Goal: Communication & Community: Answer question/provide support

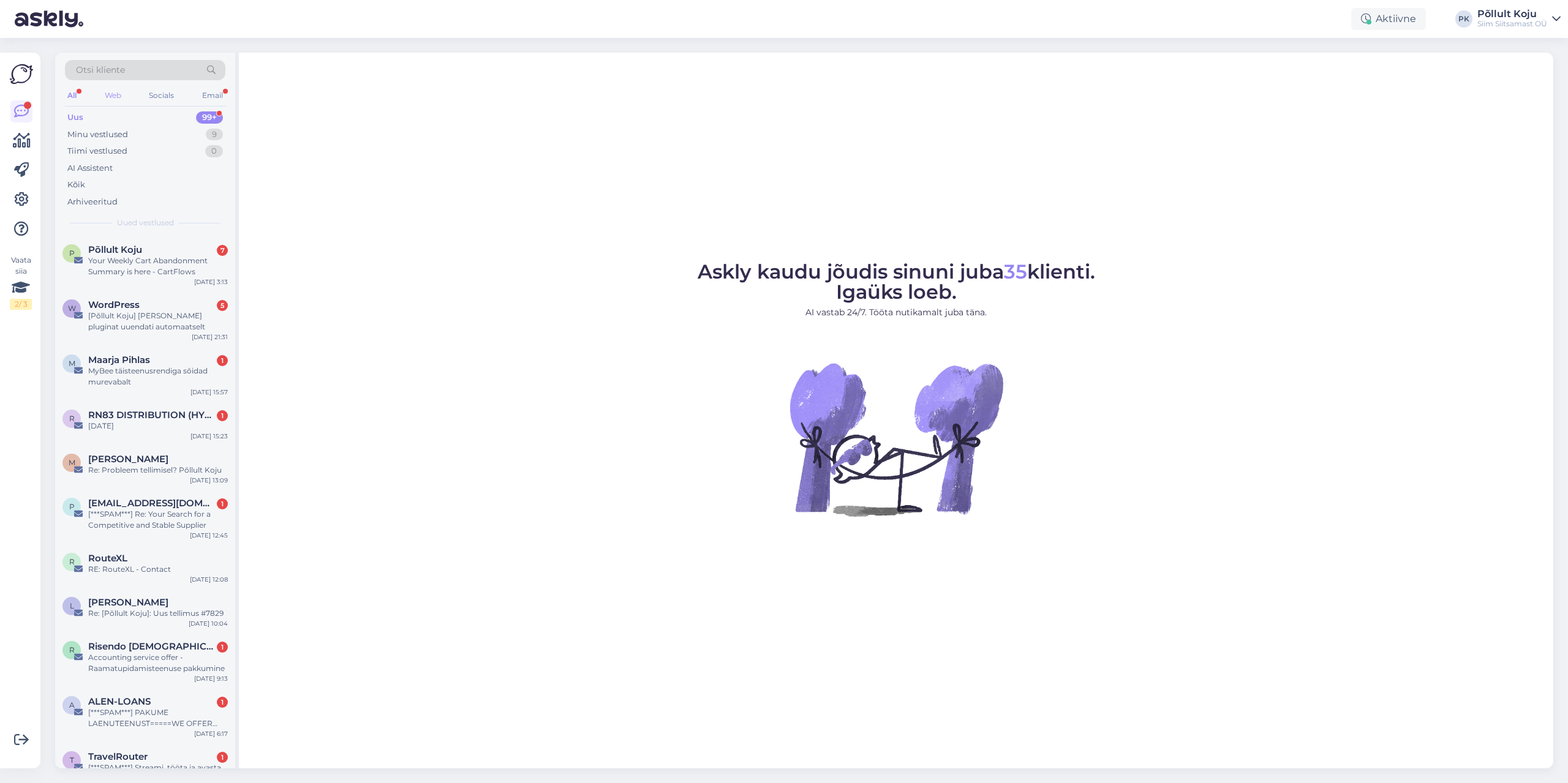
click at [110, 96] on div "Web" at bounding box center [113, 95] width 21 height 16
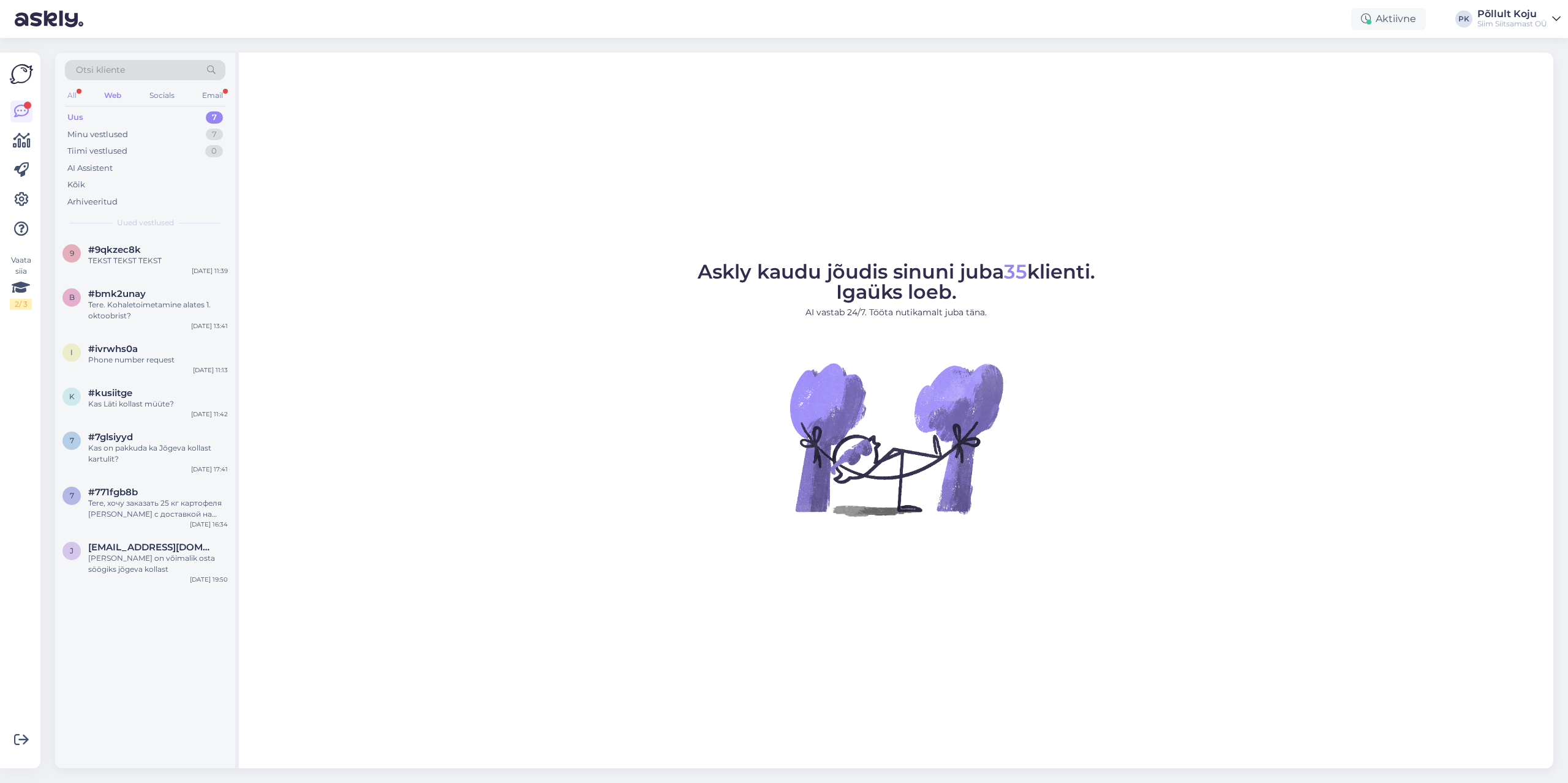
click at [72, 94] on div "All" at bounding box center [72, 95] width 14 height 16
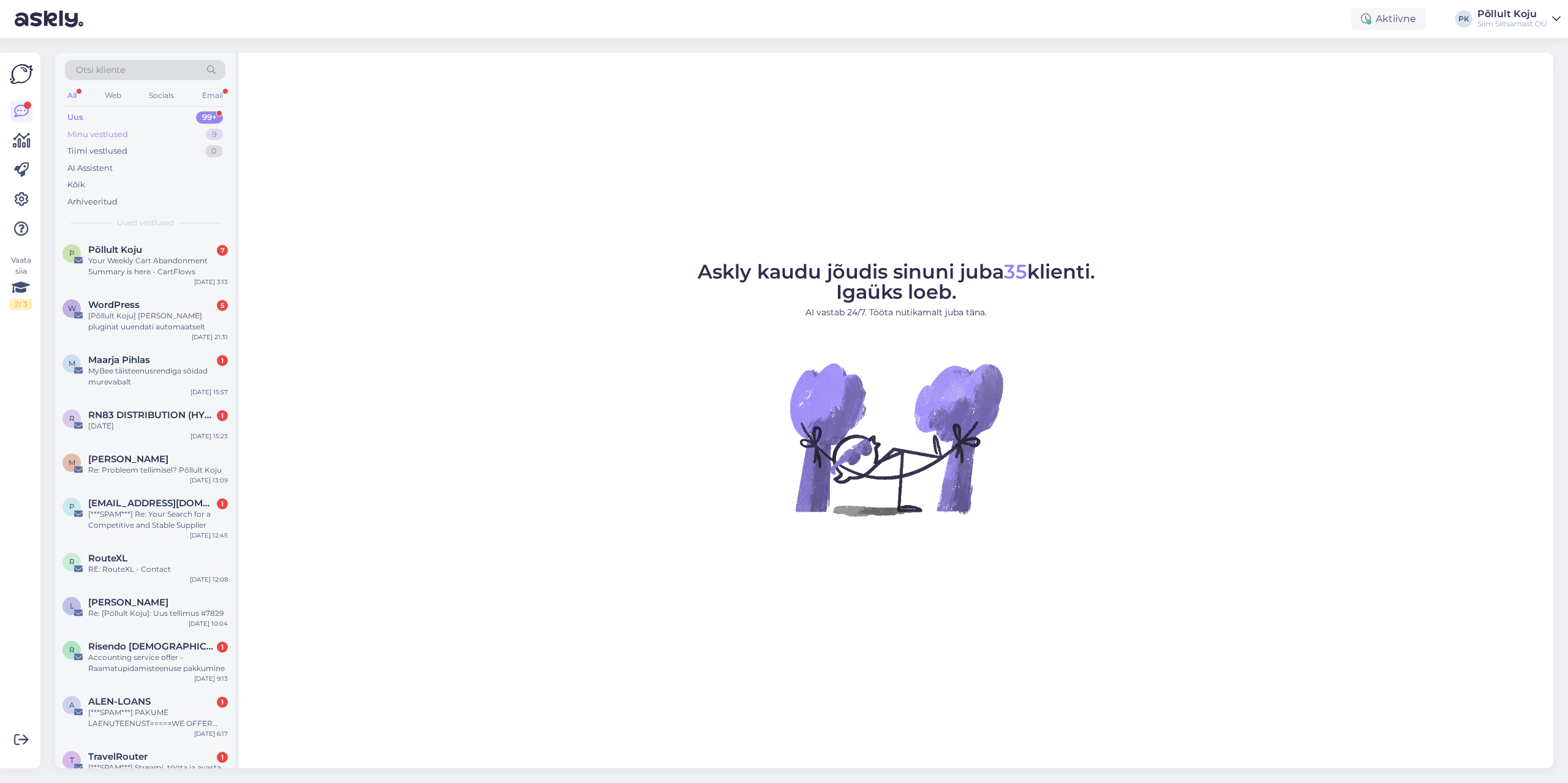
click at [167, 128] on div "Minu vestlused 9" at bounding box center [145, 135] width 160 height 17
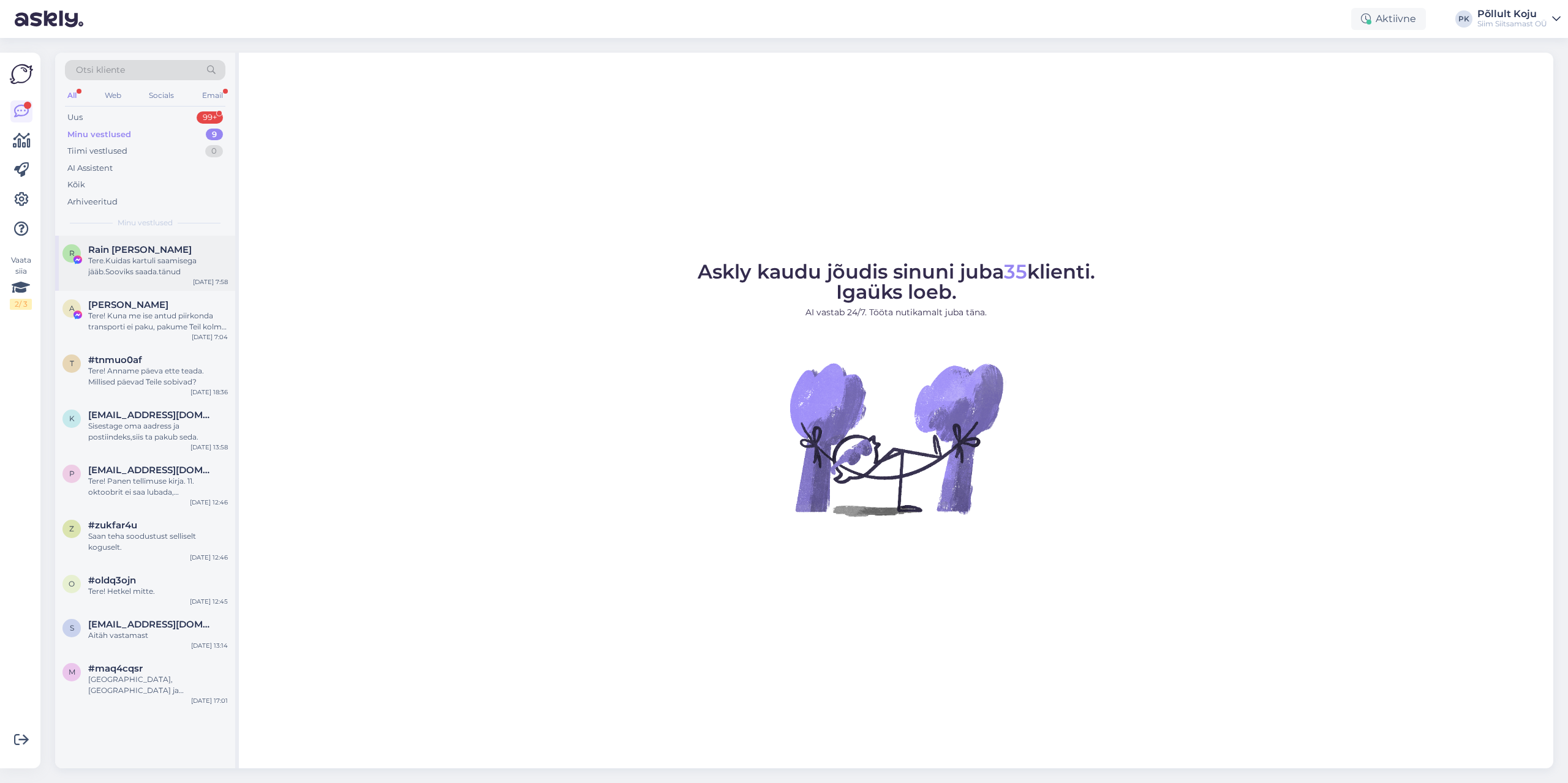
click at [171, 258] on div "Tere.Kuidas kartuli saamisega jääb.Sooviks saada.tänud" at bounding box center [158, 266] width 140 height 22
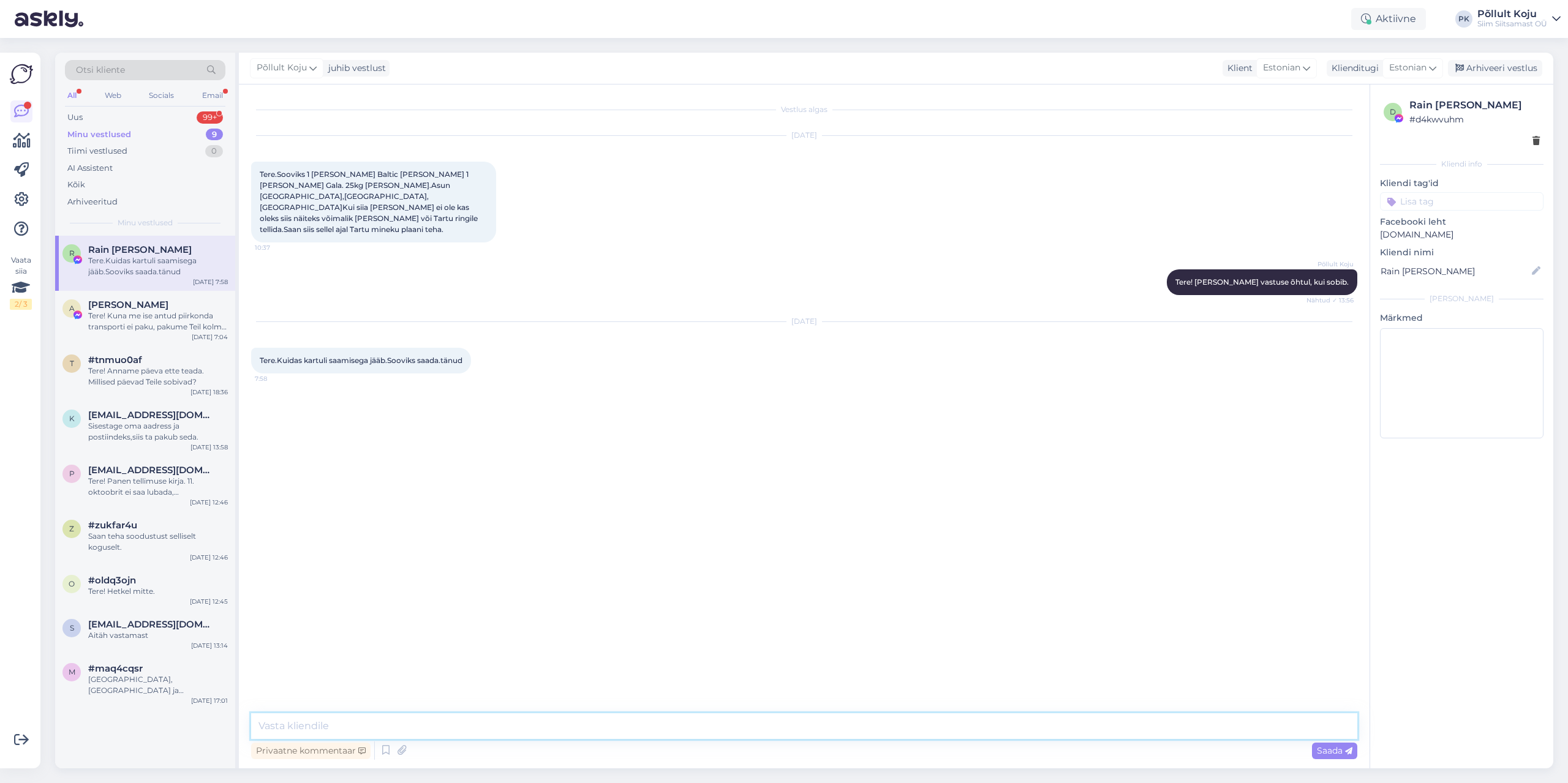
click at [492, 725] on textarea at bounding box center [803, 726] width 1106 height 25
type textarea "Tere! Kas kinnistu nimi on Uhmado? Jätke palun enda kontaktnumber ka."
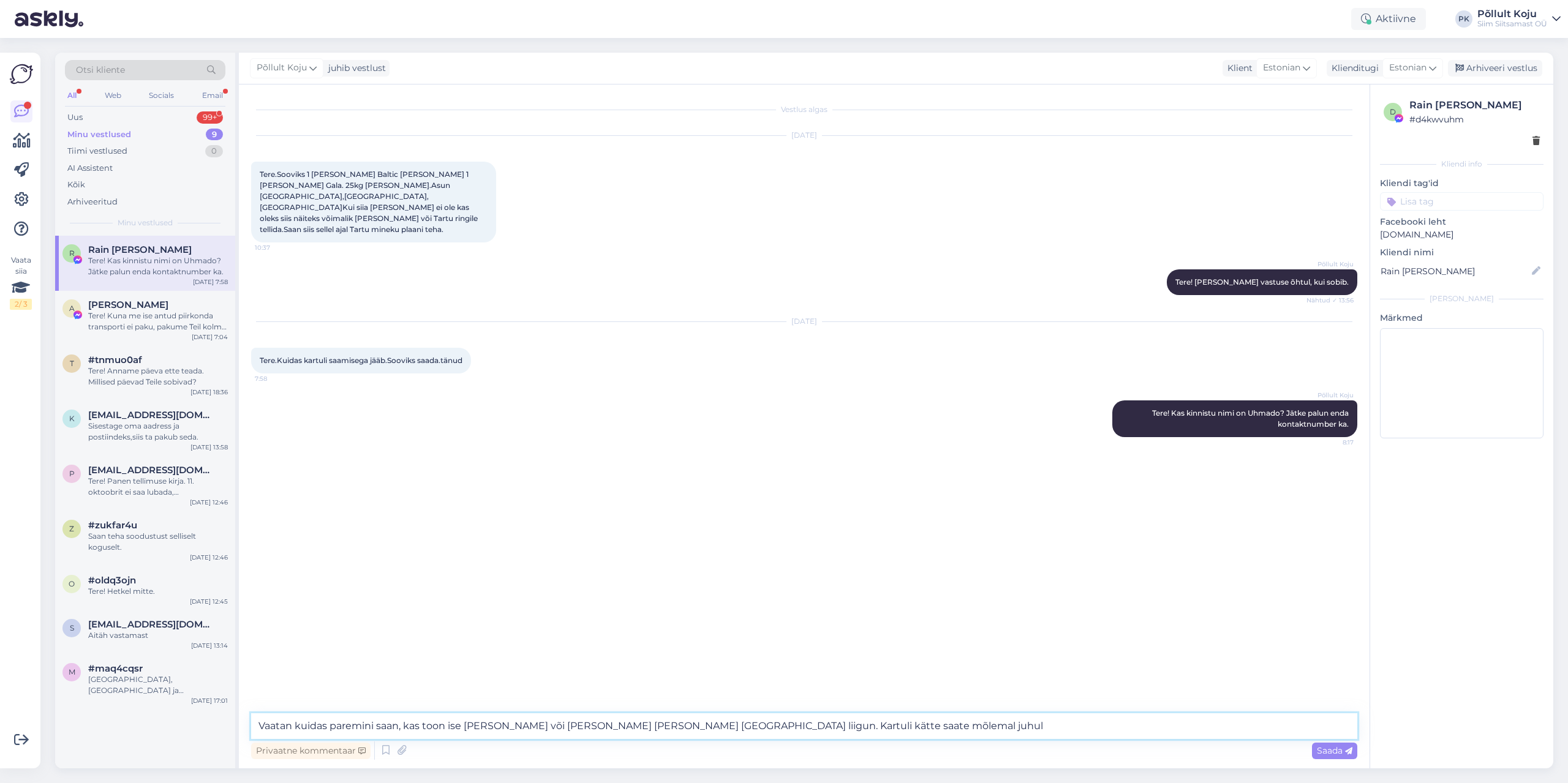
type textarea "Vaatan kuidas paremini saan, kas toon ise [PERSON_NAME] või [PERSON_NAME] [PERS…"
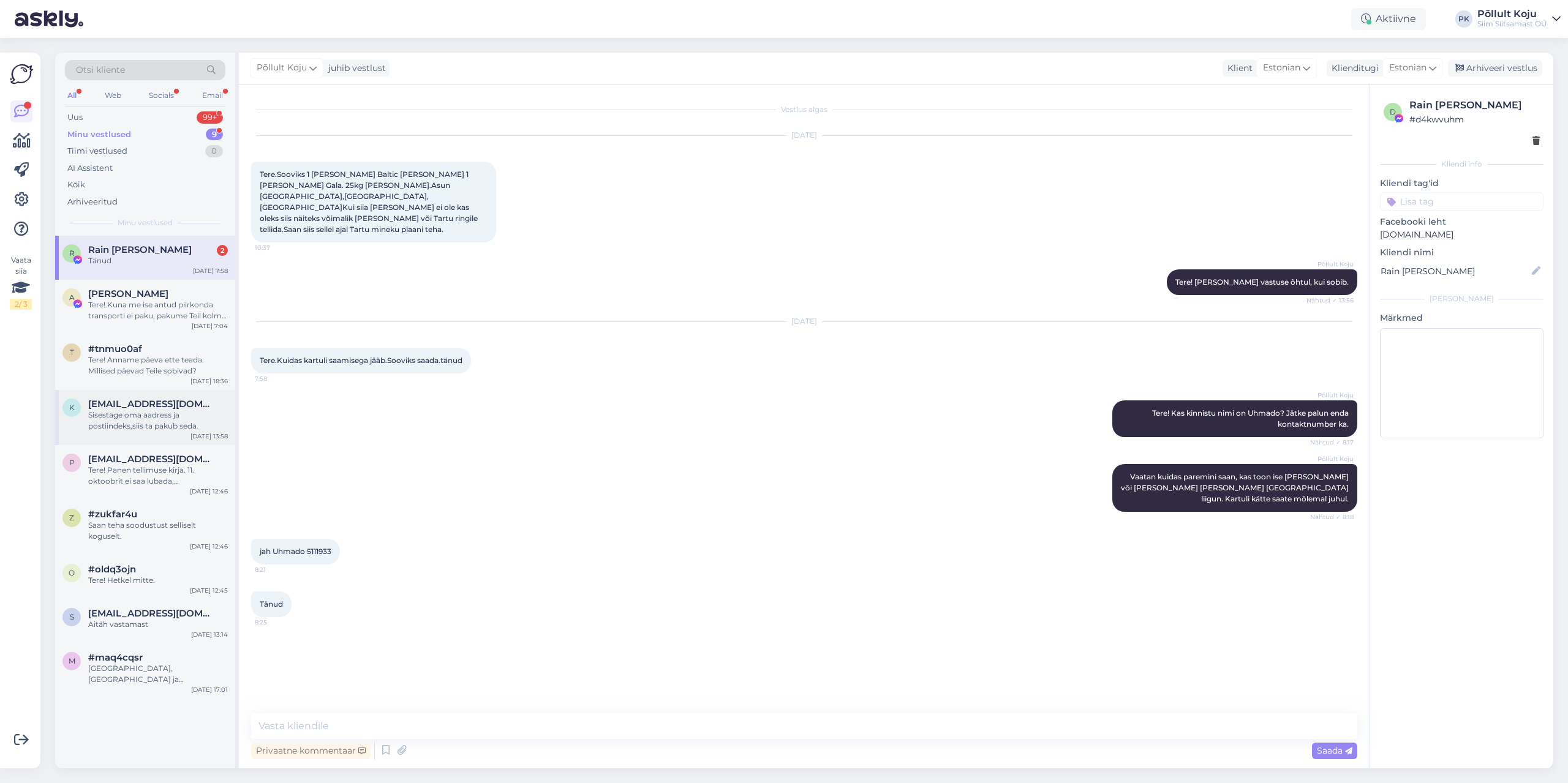
click at [173, 430] on div "Sisestage oma aadress ja postiindeks,siis ta pakub seda." at bounding box center [158, 420] width 140 height 22
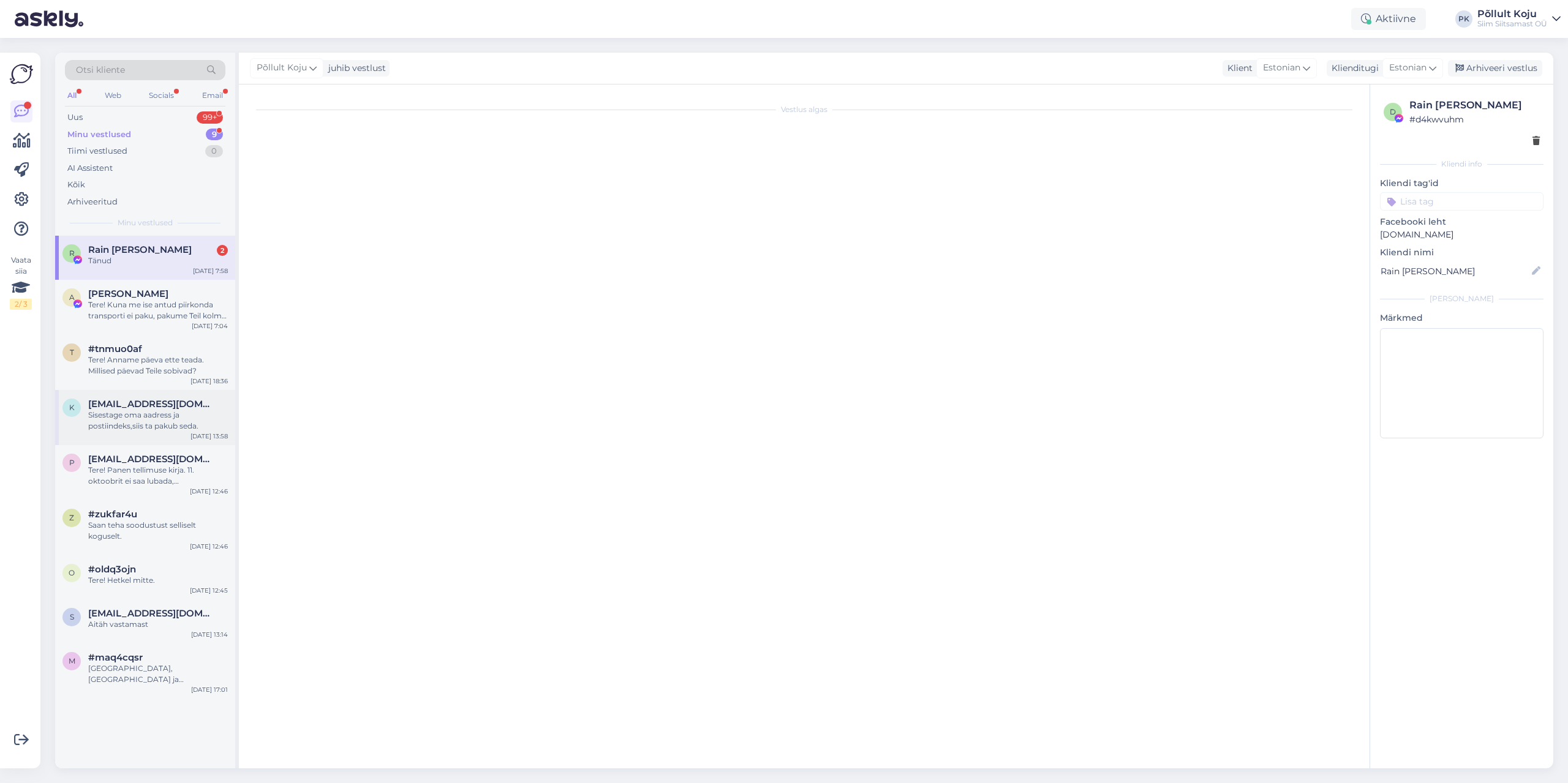
scroll to position [98, 0]
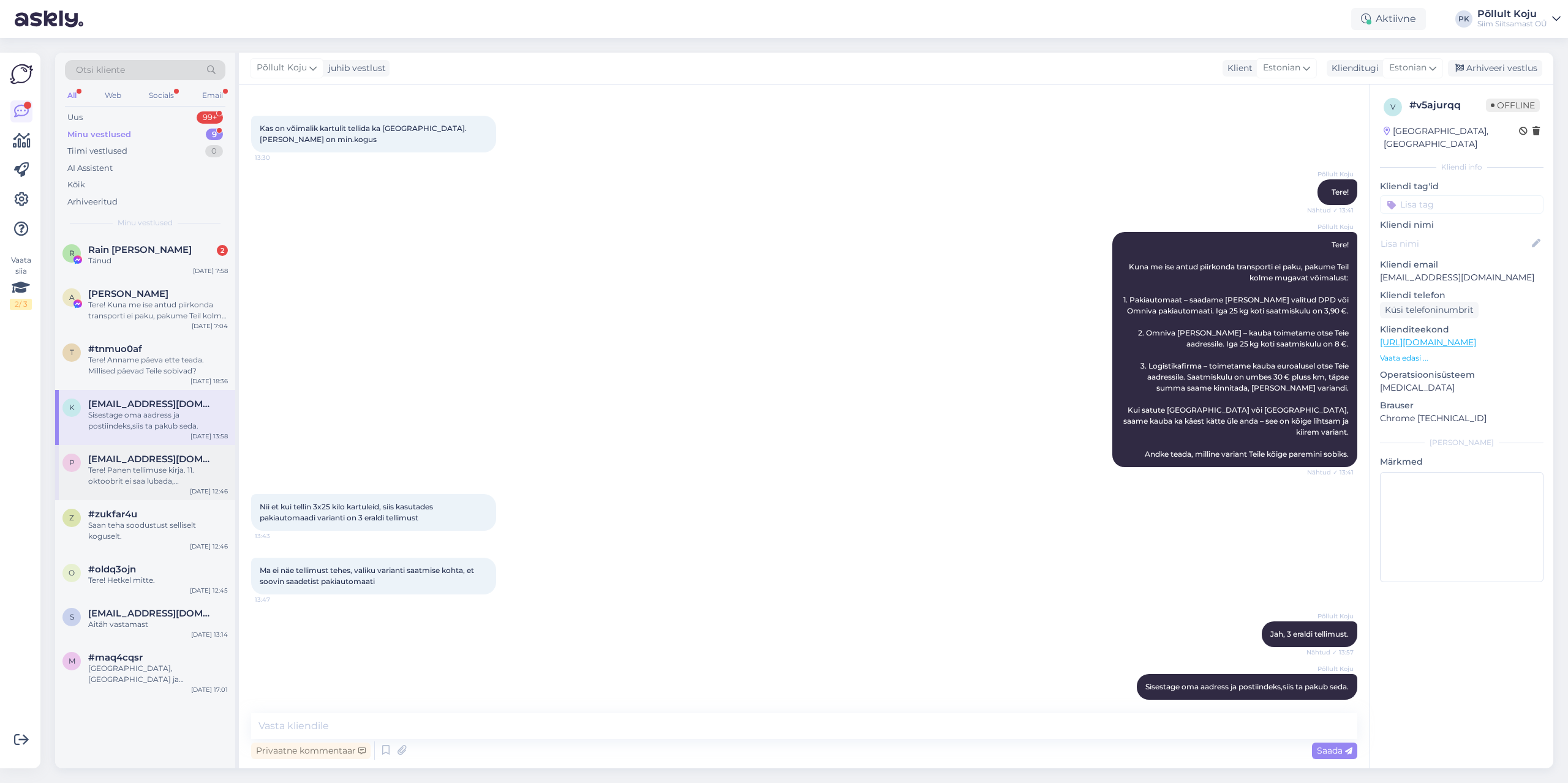
click at [153, 479] on div "Tere! Panen tellimuse kirja. 11. oktoobrit ei saa lubada, [PERSON_NAME] suhtes …" at bounding box center [158, 475] width 140 height 22
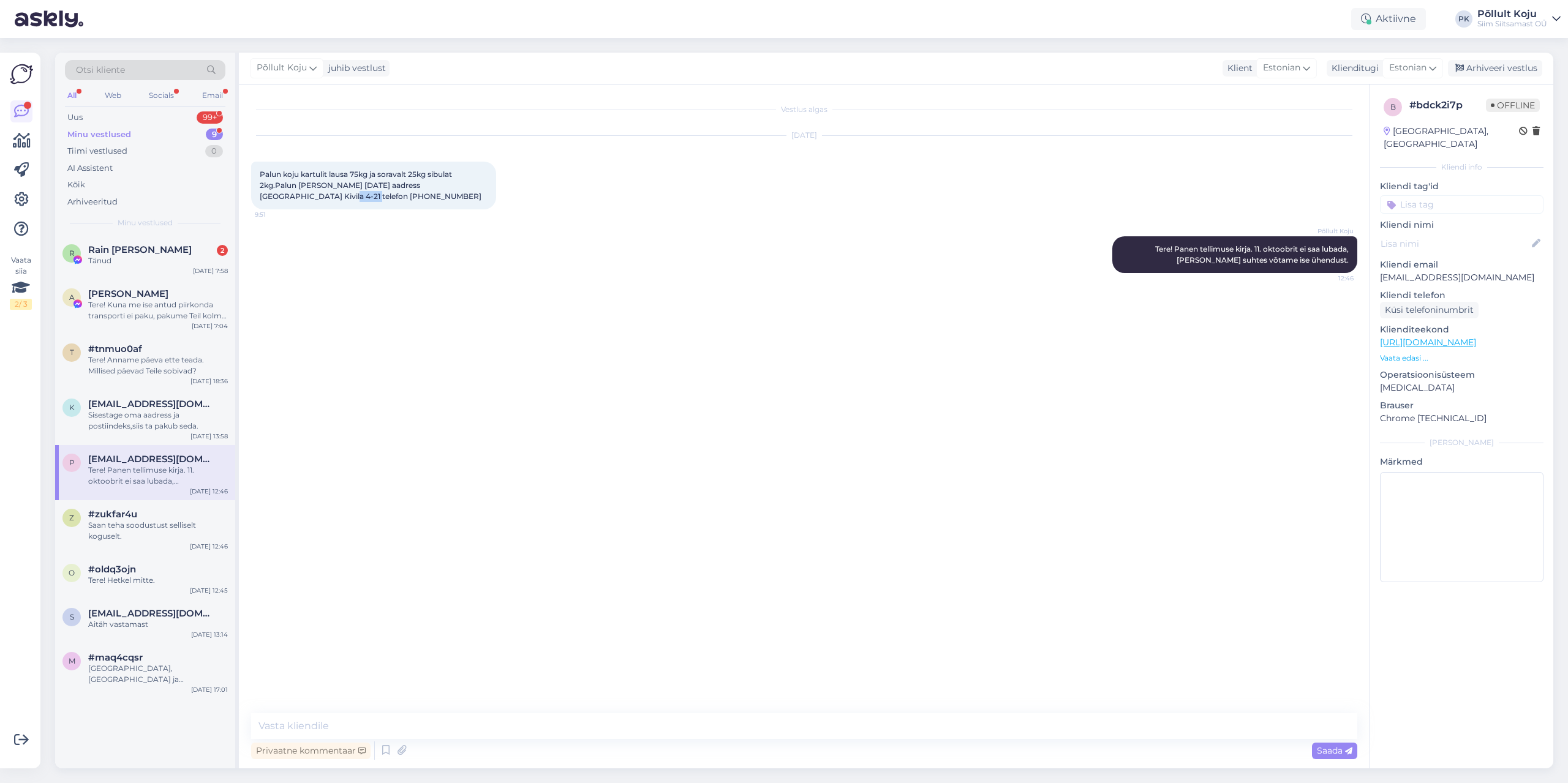
drag, startPoint x: 312, startPoint y: 197, endPoint x: 257, endPoint y: 201, distance: 55.1
click at [257, 201] on div "Palun koju kartulit lausa 75kg ja soravalt 25kg sibulat 2kg.Palun [PERSON_NAME]…" at bounding box center [373, 186] width 245 height 47
copy span "5248101"
click at [190, 134] on div "Minu vestlused 9" at bounding box center [145, 135] width 160 height 17
click at [195, 115] on div "Uus 99+" at bounding box center [145, 118] width 160 height 17
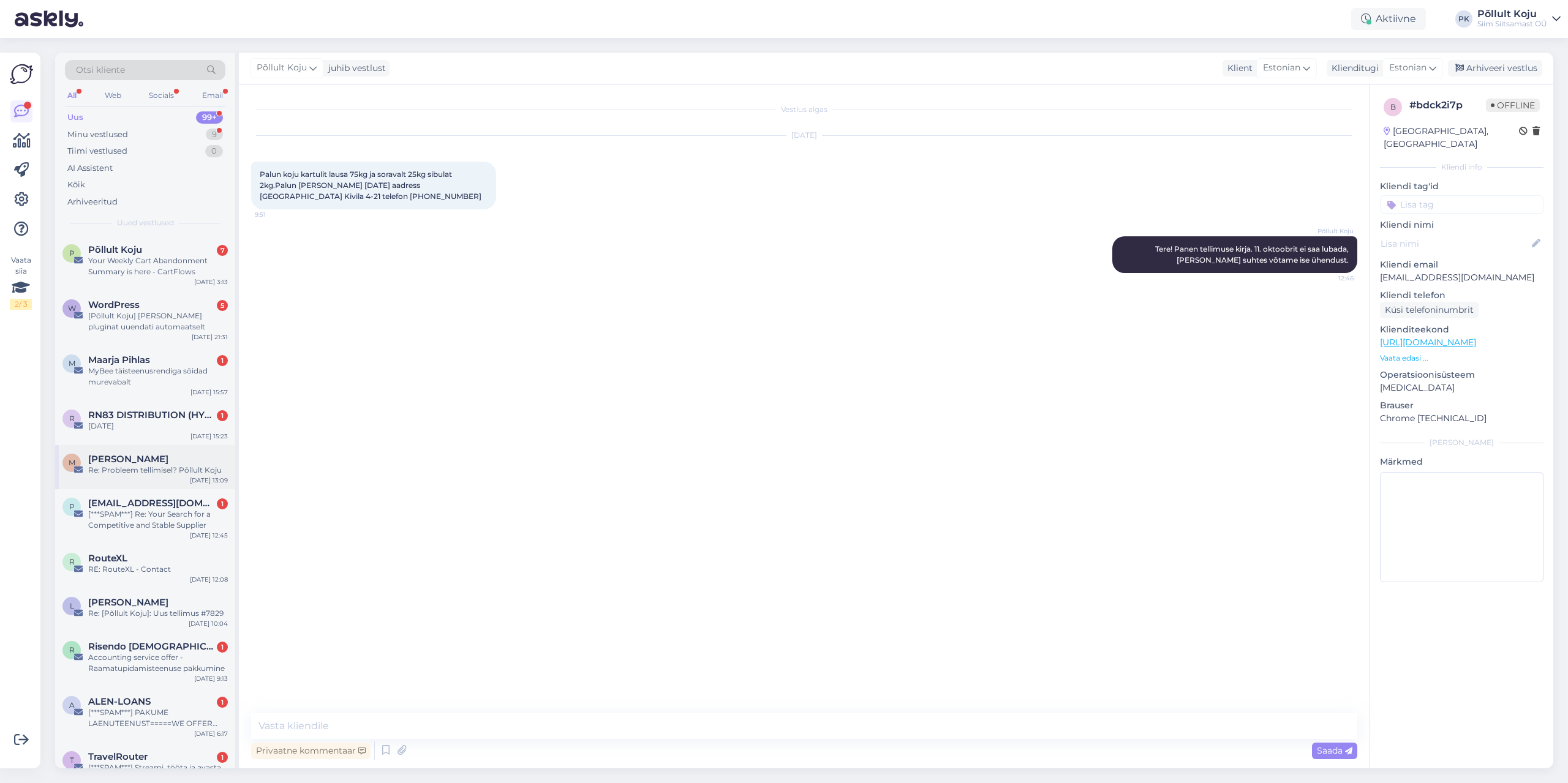
click at [173, 453] on div "M [PERSON_NAME] Re: Probleem tellimisel? Põllult Koju [DATE] 13:09" at bounding box center [145, 467] width 180 height 44
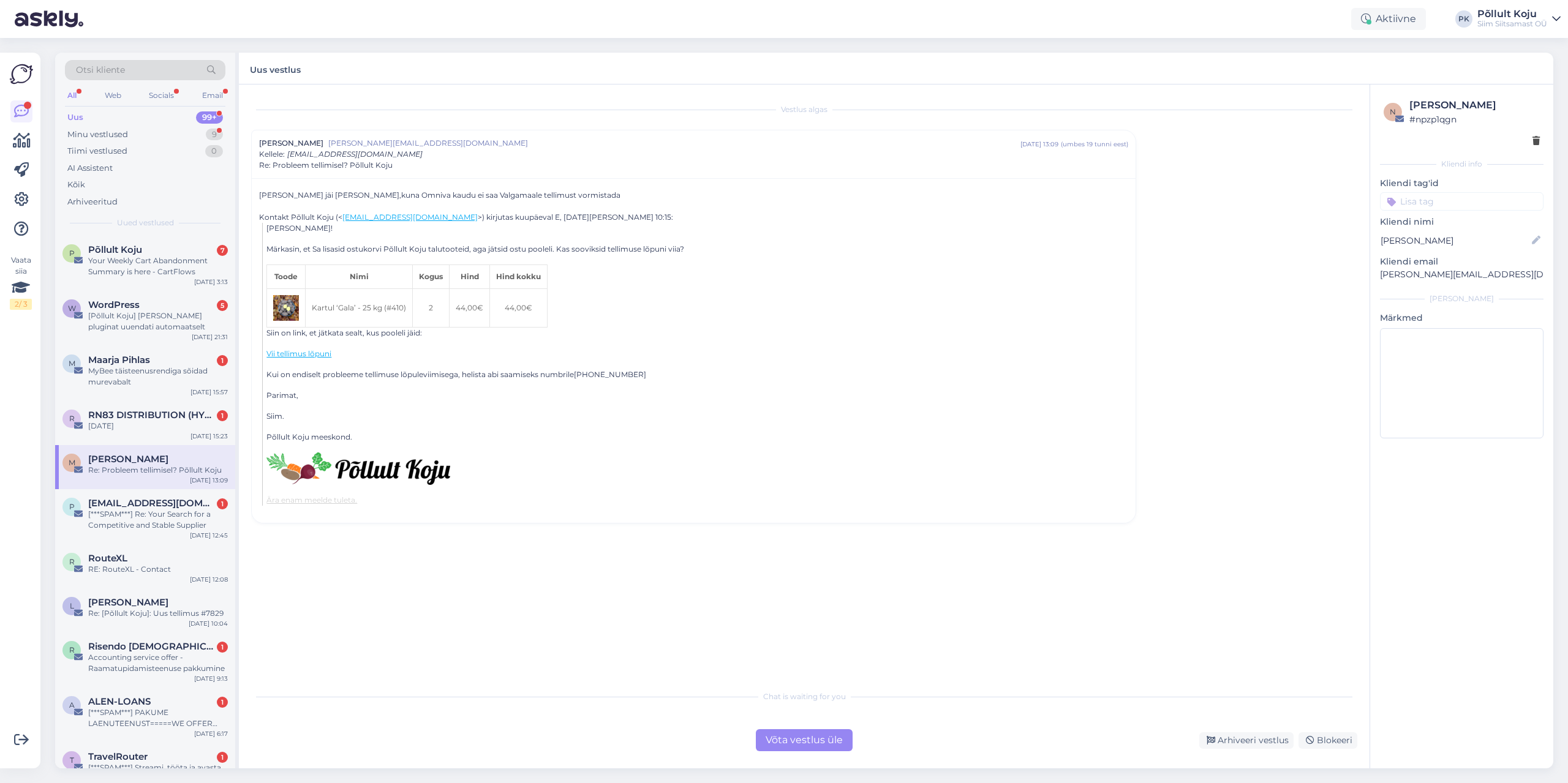
click at [805, 746] on div "Võta vestlus üle" at bounding box center [804, 741] width 97 height 22
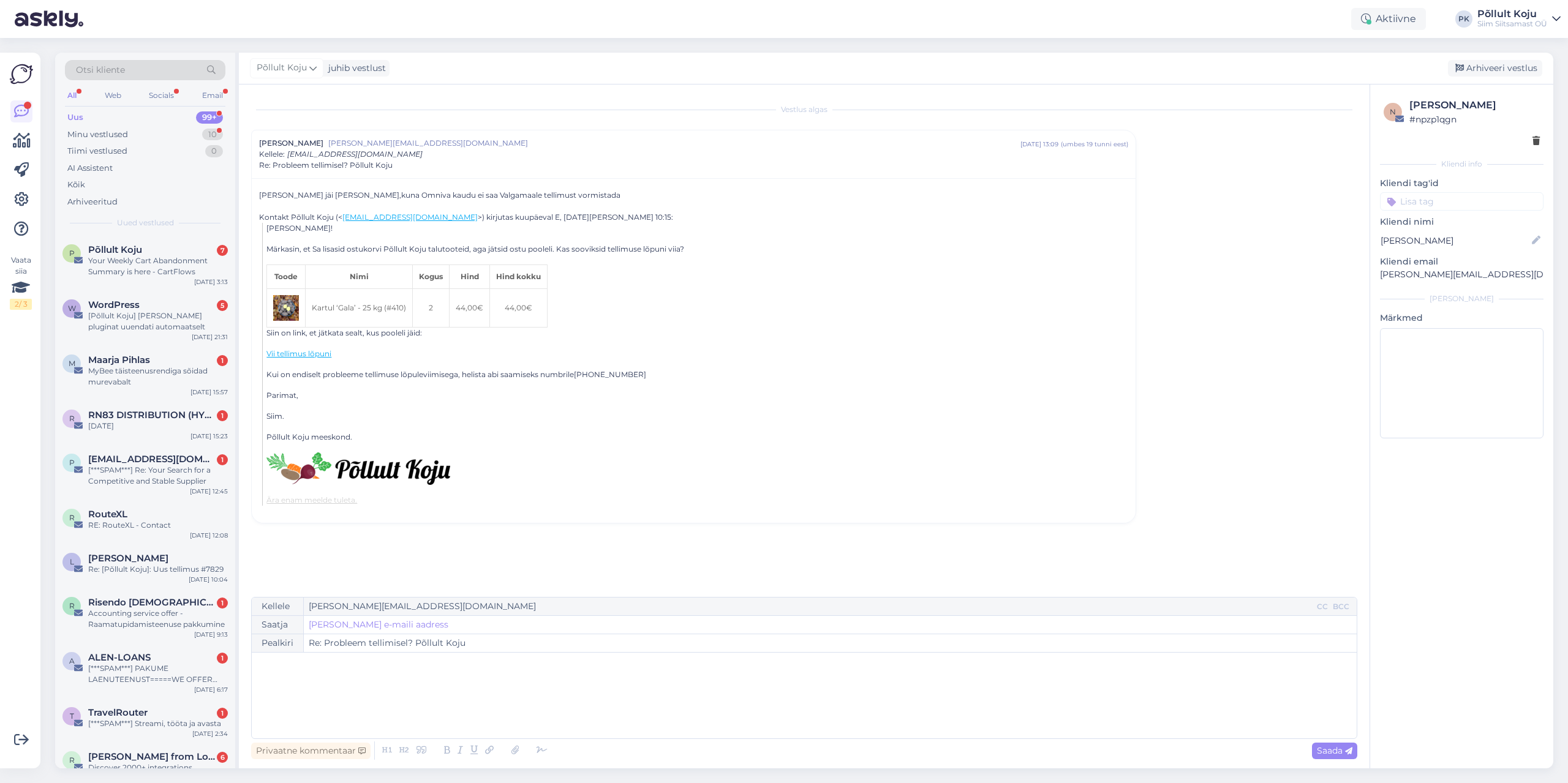
click at [332, 691] on div "﻿" at bounding box center [803, 696] width 1093 height 74
click at [1319, 752] on span "Saada" at bounding box center [1335, 750] width 36 height 11
